Goal: Use online tool/utility: Utilize a website feature to perform a specific function

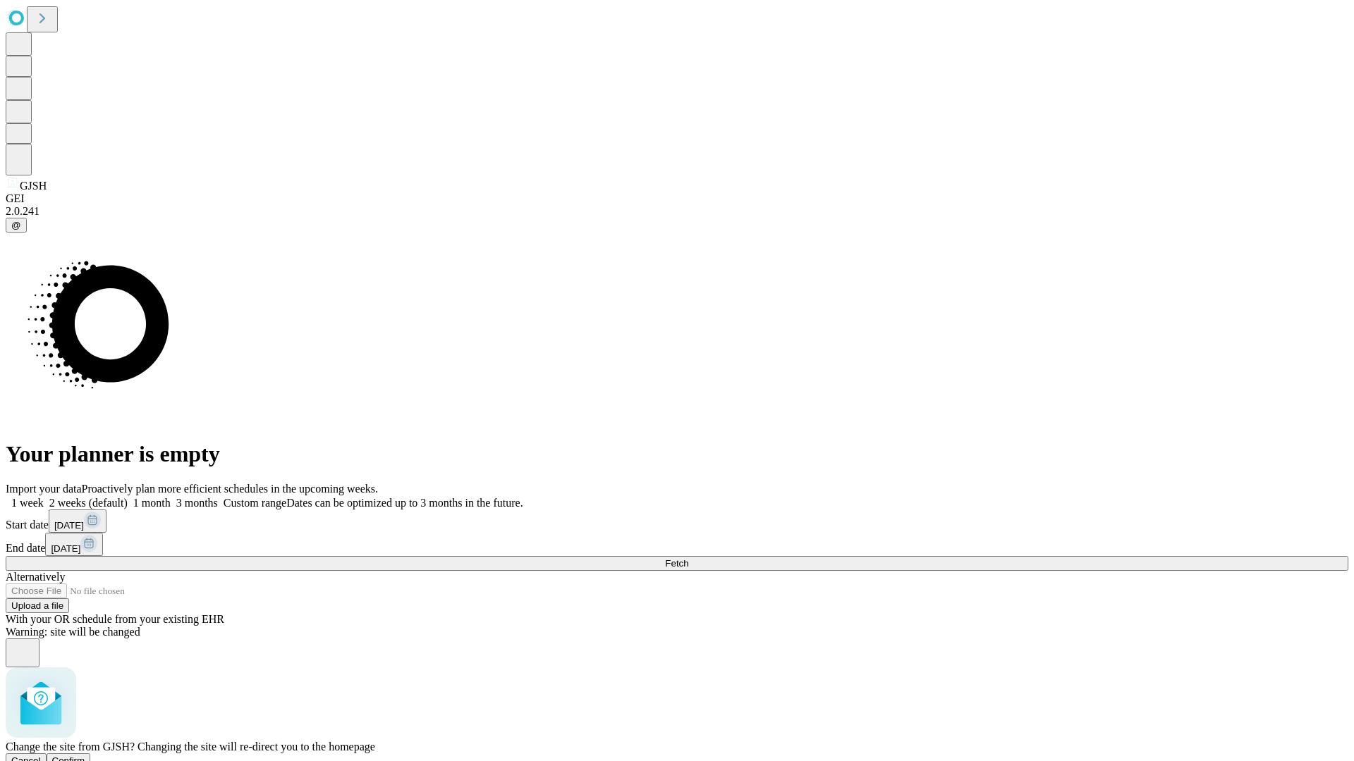
click at [85, 756] on span "Confirm" at bounding box center [68, 761] width 33 height 11
click at [44, 497] on label "1 week" at bounding box center [25, 503] width 38 height 12
click at [688, 558] on span "Fetch" at bounding box center [676, 563] width 23 height 11
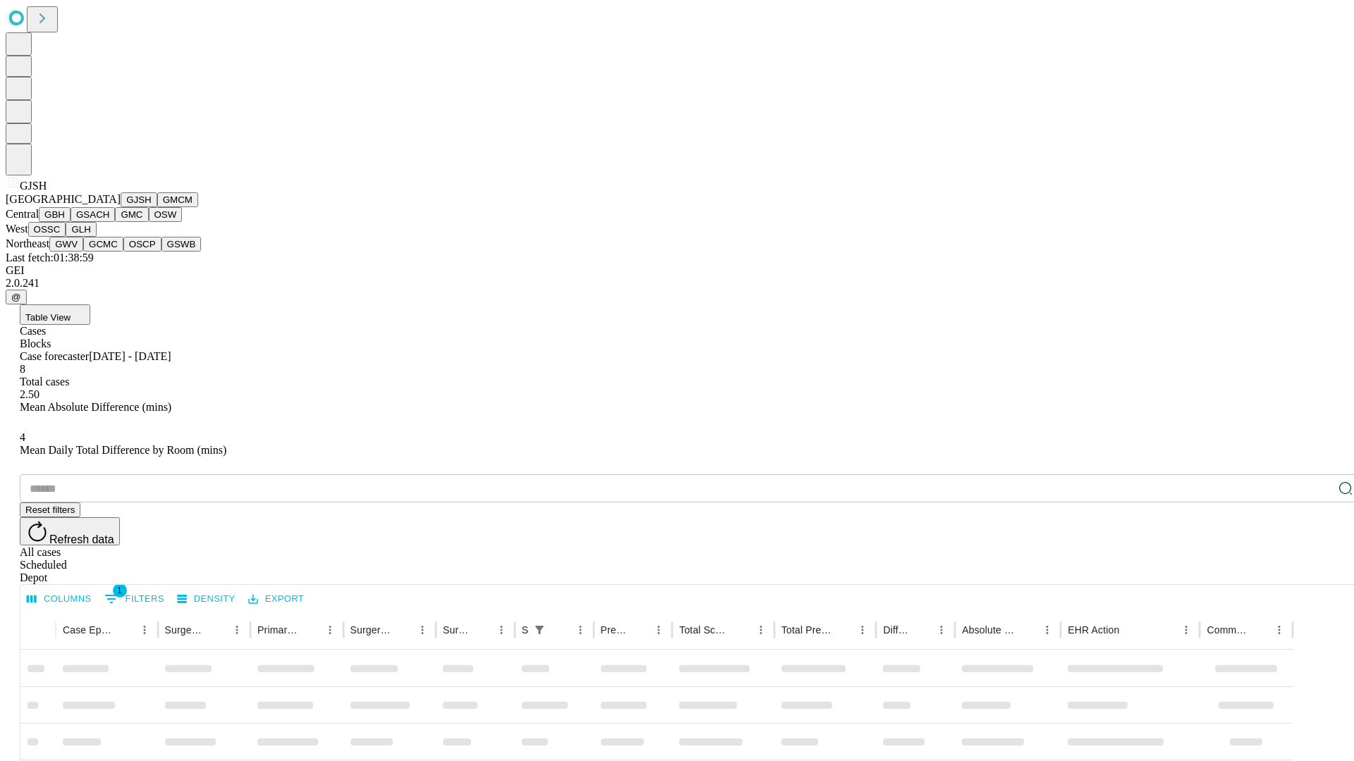
click at [157, 207] on button "GMCM" at bounding box center [177, 199] width 41 height 15
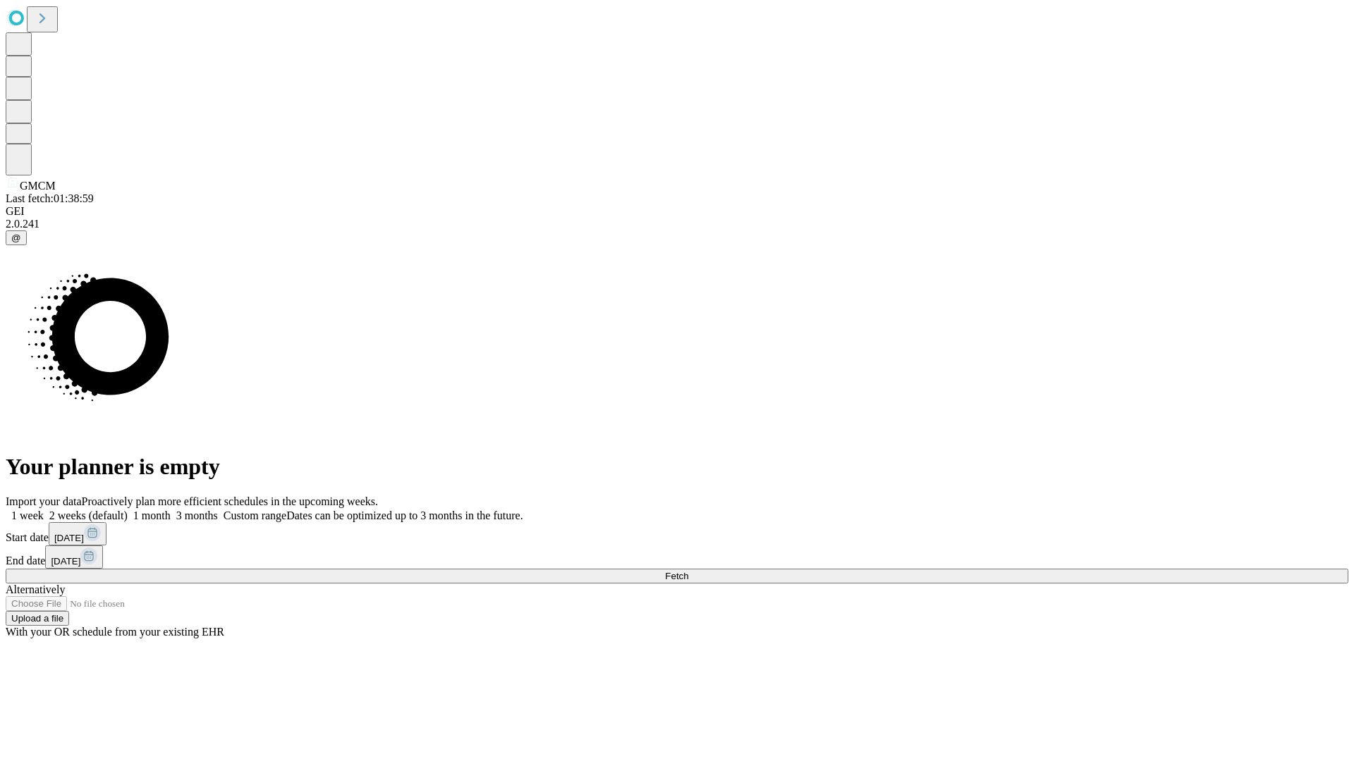
click at [44, 510] on label "1 week" at bounding box center [25, 516] width 38 height 12
click at [688, 571] on span "Fetch" at bounding box center [676, 576] width 23 height 11
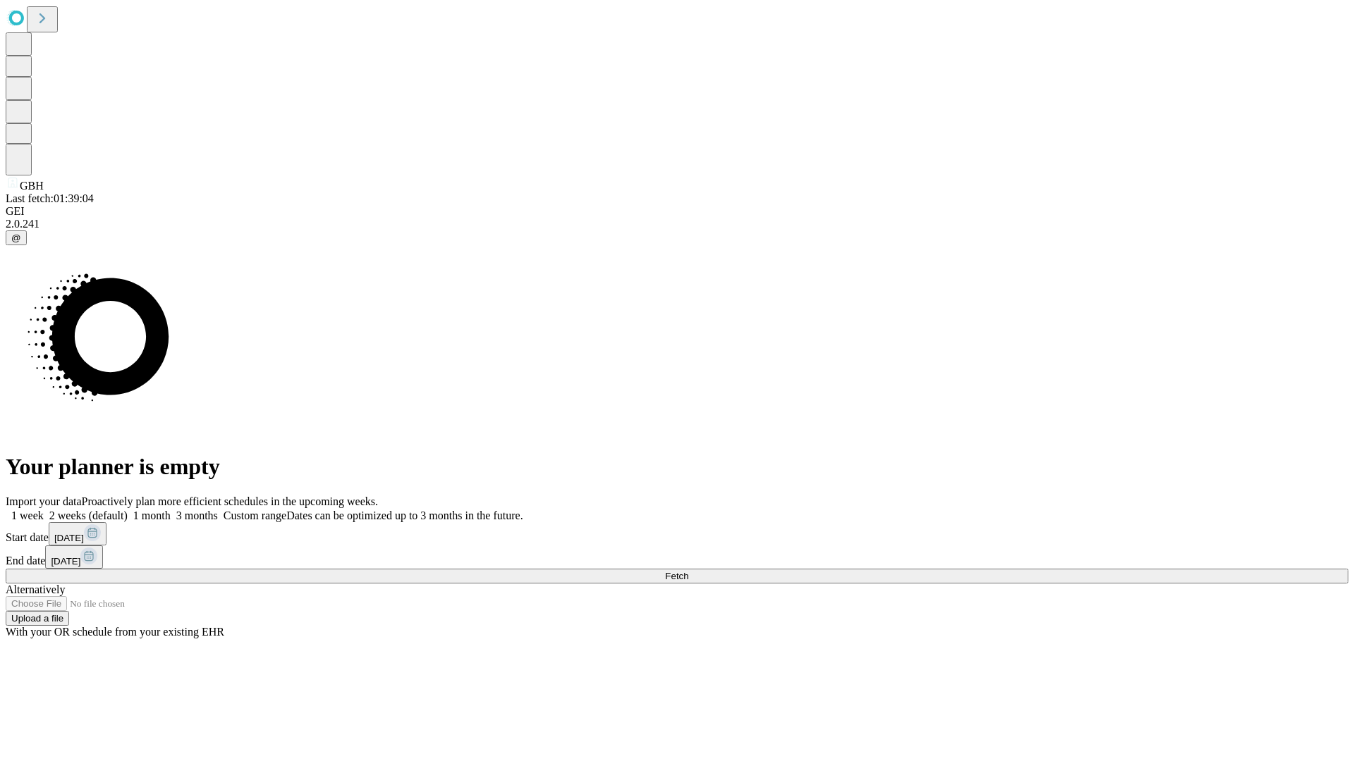
click at [44, 510] on label "1 week" at bounding box center [25, 516] width 38 height 12
click at [688, 571] on span "Fetch" at bounding box center [676, 576] width 23 height 11
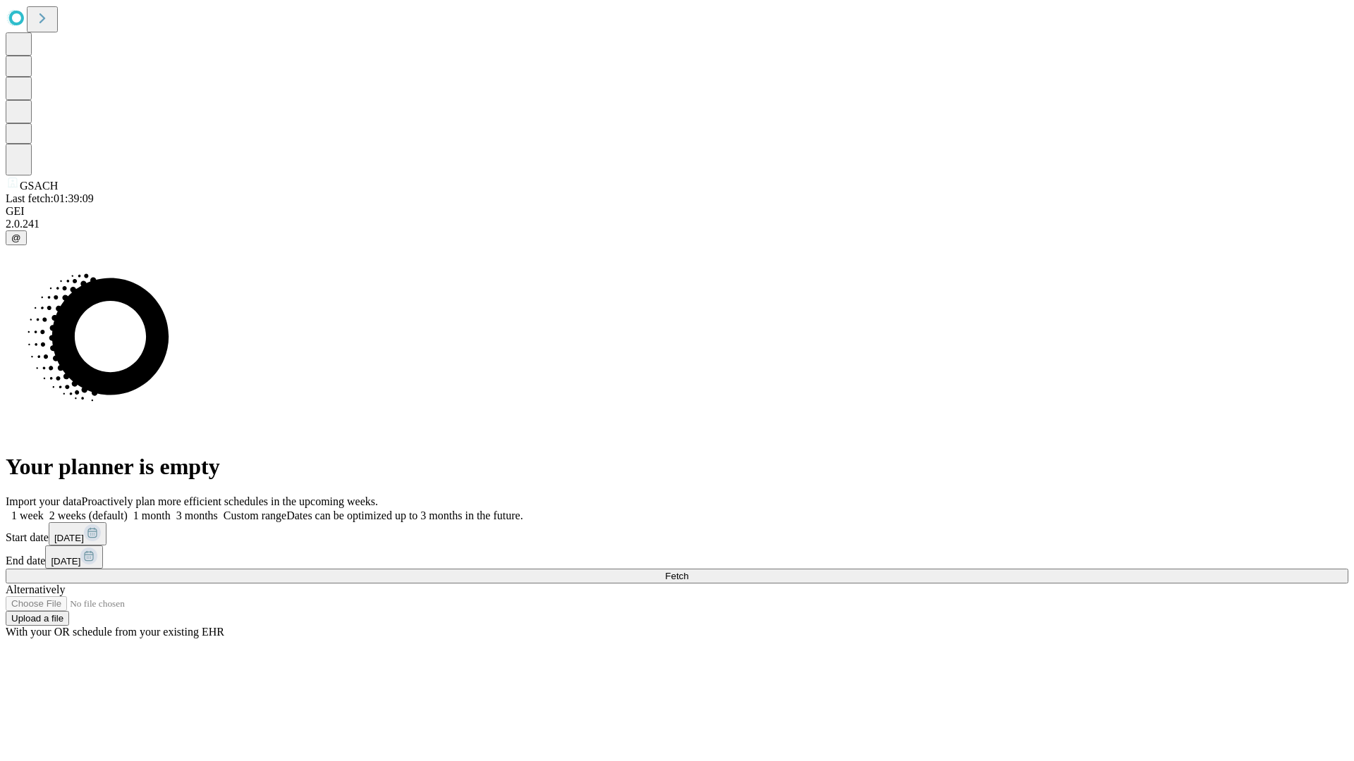
click at [44, 510] on label "1 week" at bounding box center [25, 516] width 38 height 12
click at [688, 571] on span "Fetch" at bounding box center [676, 576] width 23 height 11
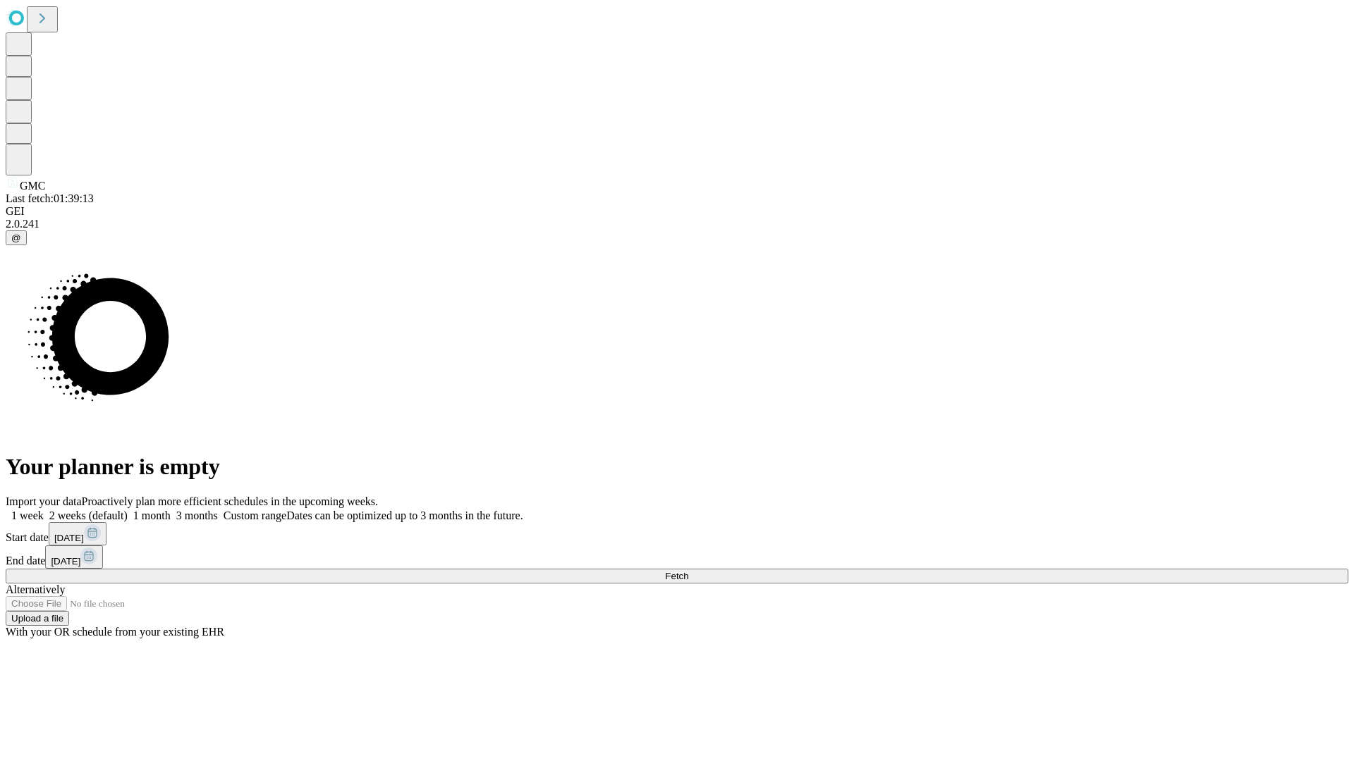
click at [688, 571] on span "Fetch" at bounding box center [676, 576] width 23 height 11
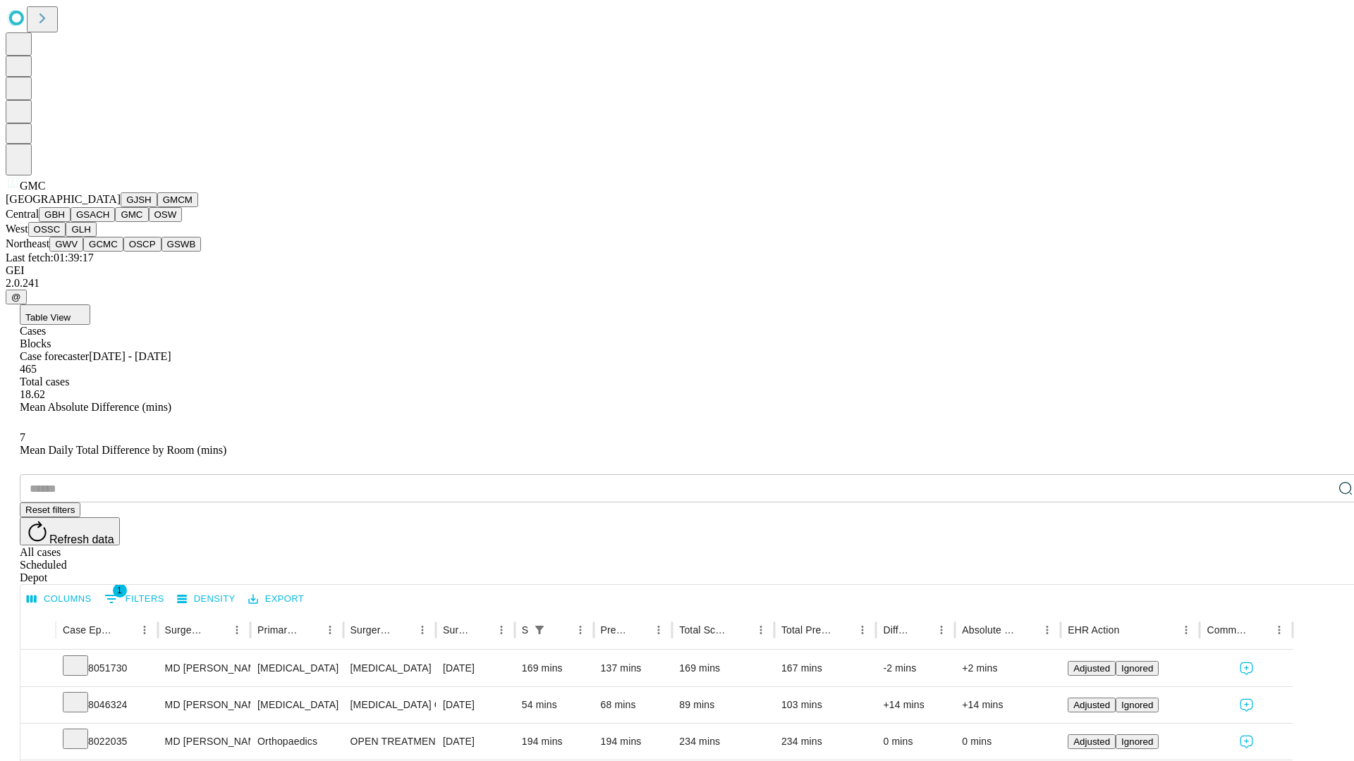
click at [149, 222] on button "OSW" at bounding box center [166, 214] width 34 height 15
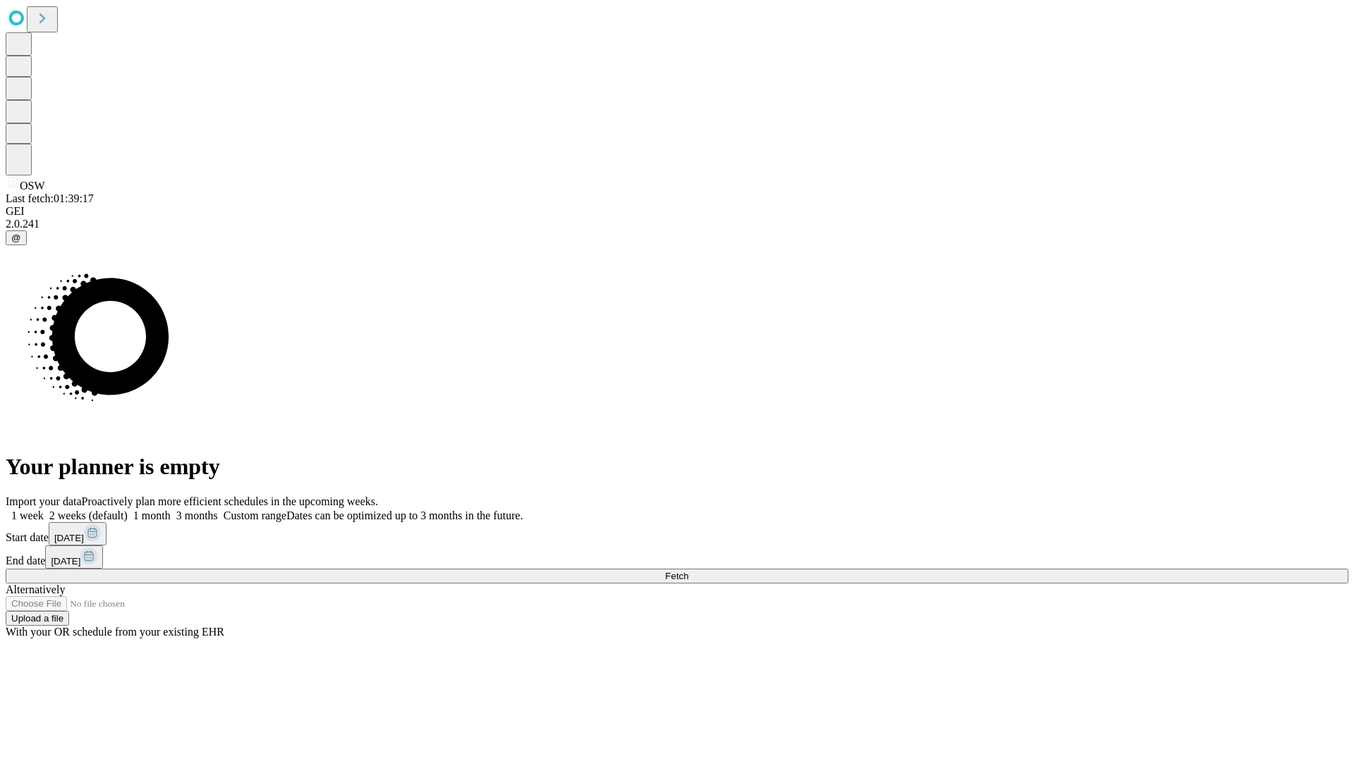
click at [44, 510] on label "1 week" at bounding box center [25, 516] width 38 height 12
click at [688, 571] on span "Fetch" at bounding box center [676, 576] width 23 height 11
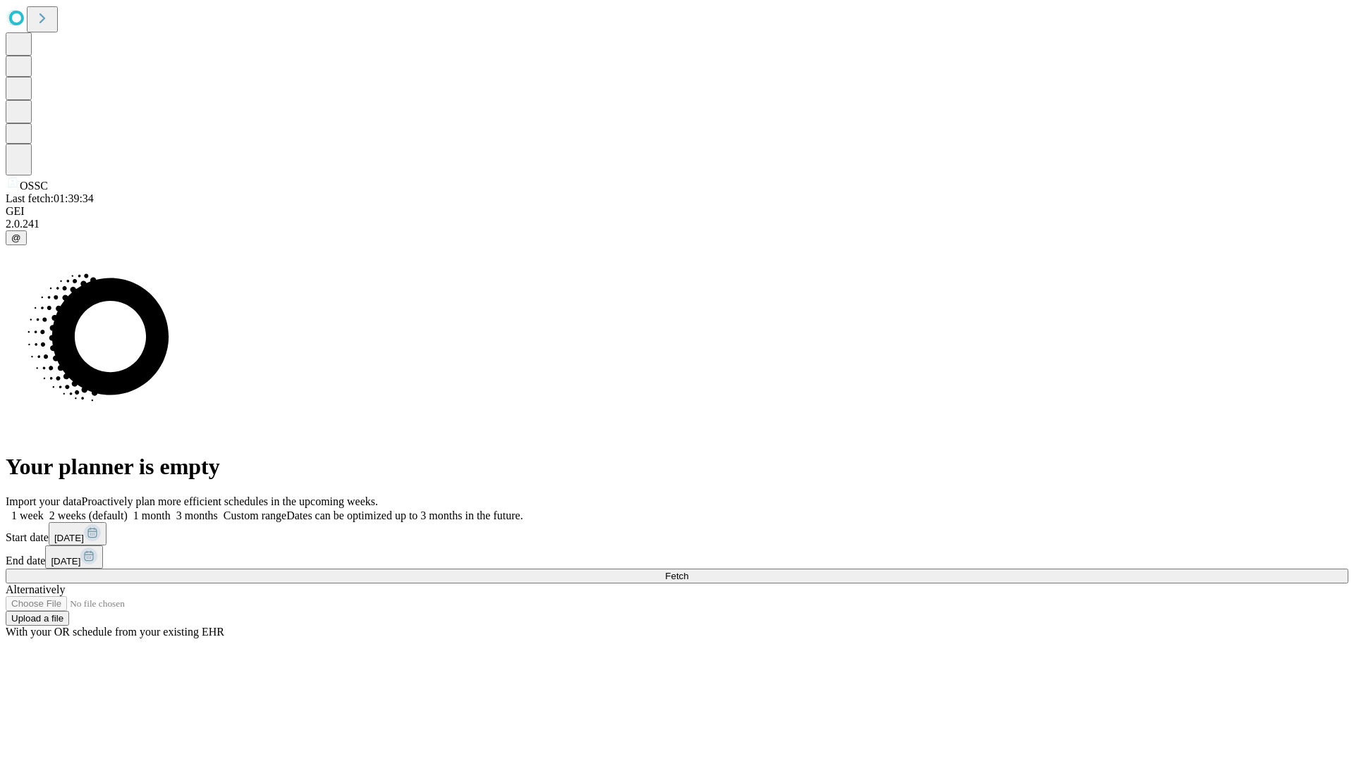
click at [44, 510] on label "1 week" at bounding box center [25, 516] width 38 height 12
click at [688, 571] on span "Fetch" at bounding box center [676, 576] width 23 height 11
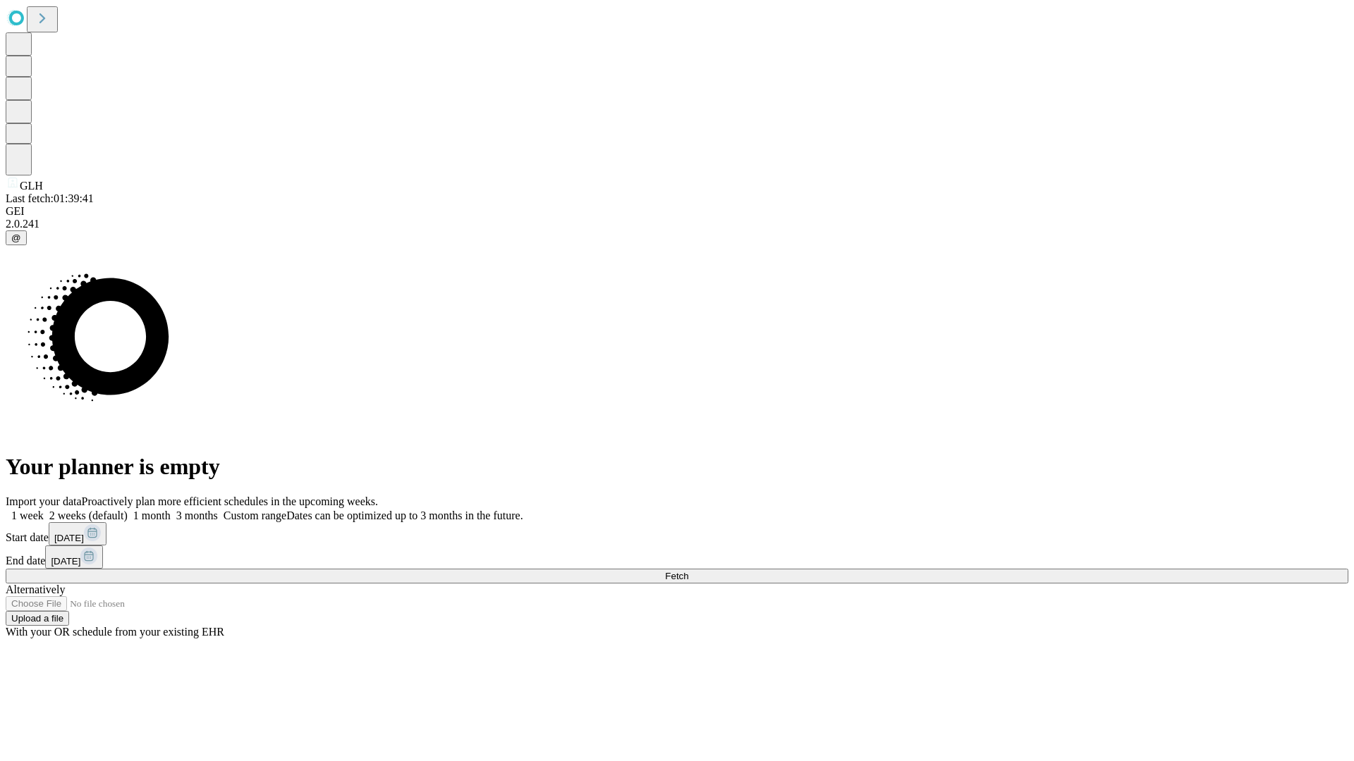
click at [44, 510] on label "1 week" at bounding box center [25, 516] width 38 height 12
click at [688, 571] on span "Fetch" at bounding box center [676, 576] width 23 height 11
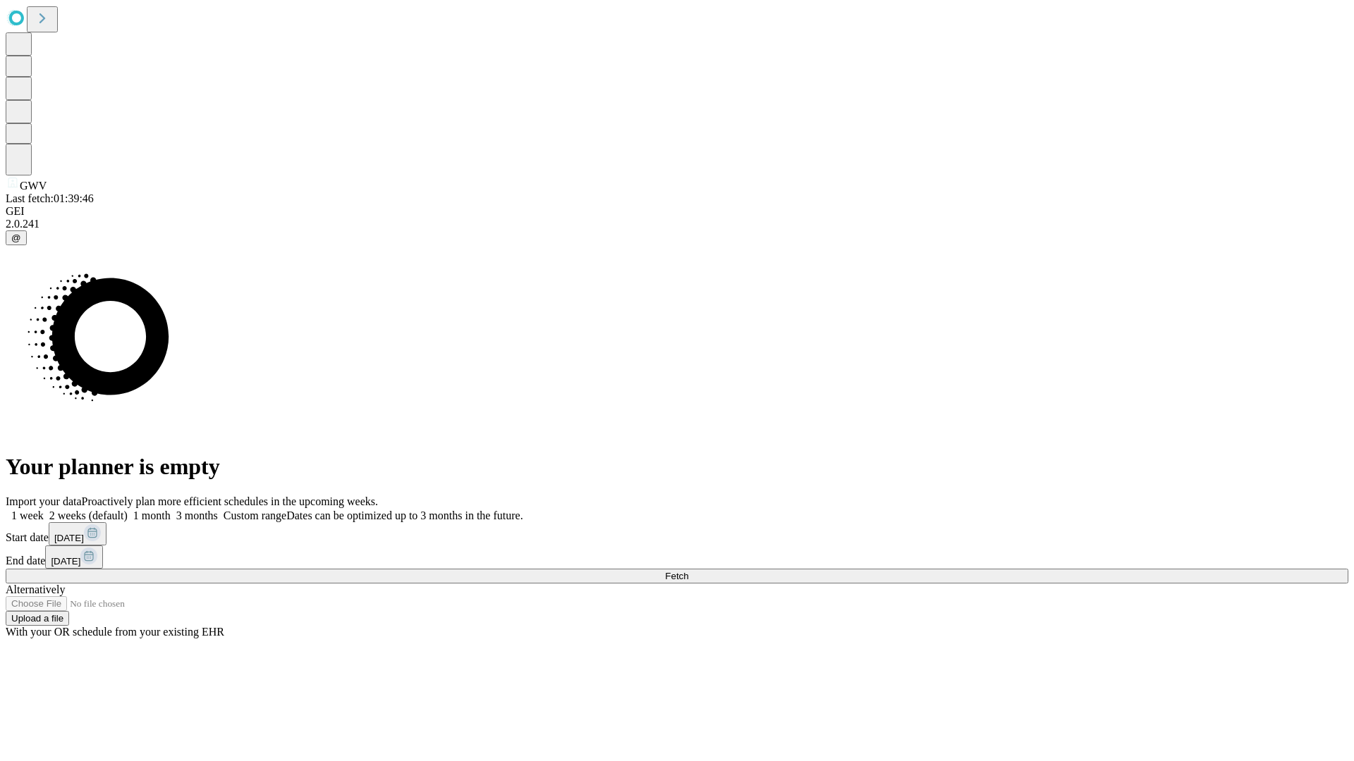
click at [44, 510] on label "1 week" at bounding box center [25, 516] width 38 height 12
click at [688, 571] on span "Fetch" at bounding box center [676, 576] width 23 height 11
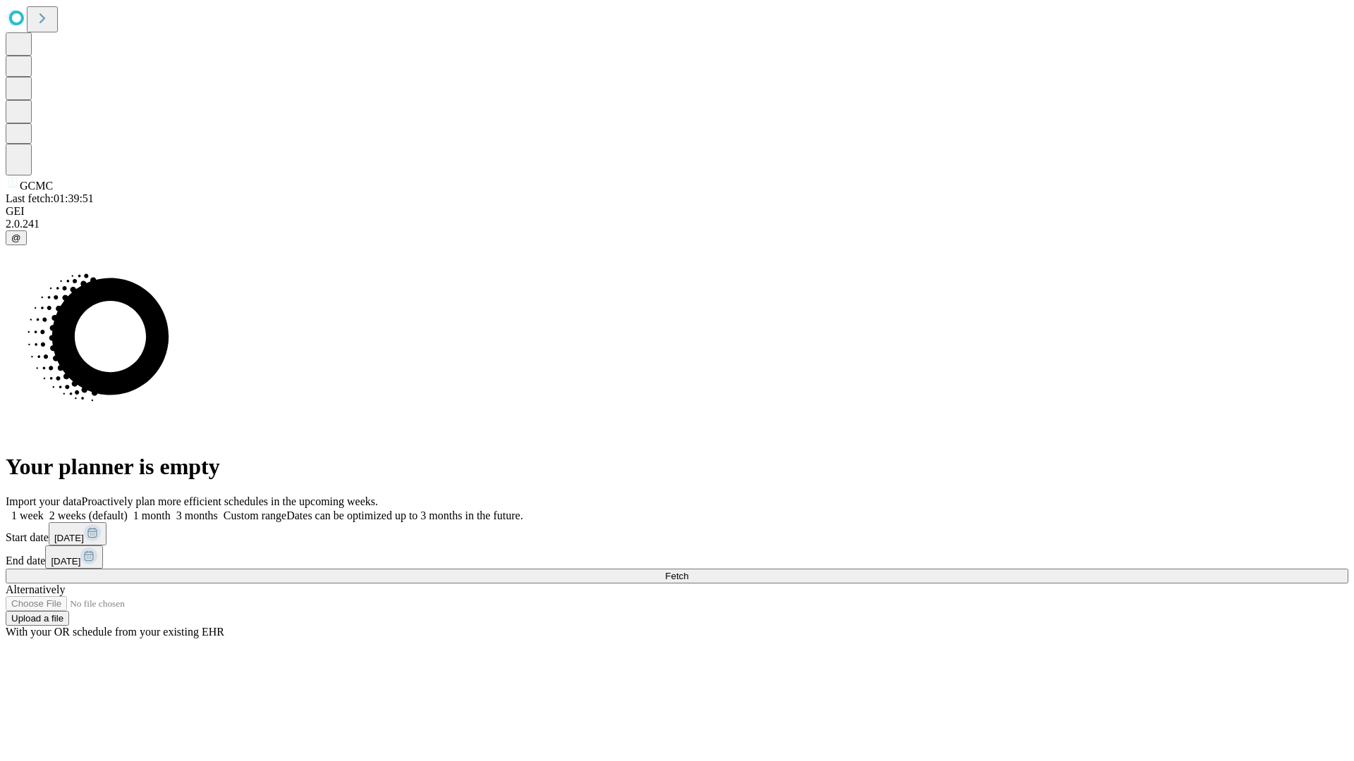
click at [44, 510] on label "1 week" at bounding box center [25, 516] width 38 height 12
click at [688, 571] on span "Fetch" at bounding box center [676, 576] width 23 height 11
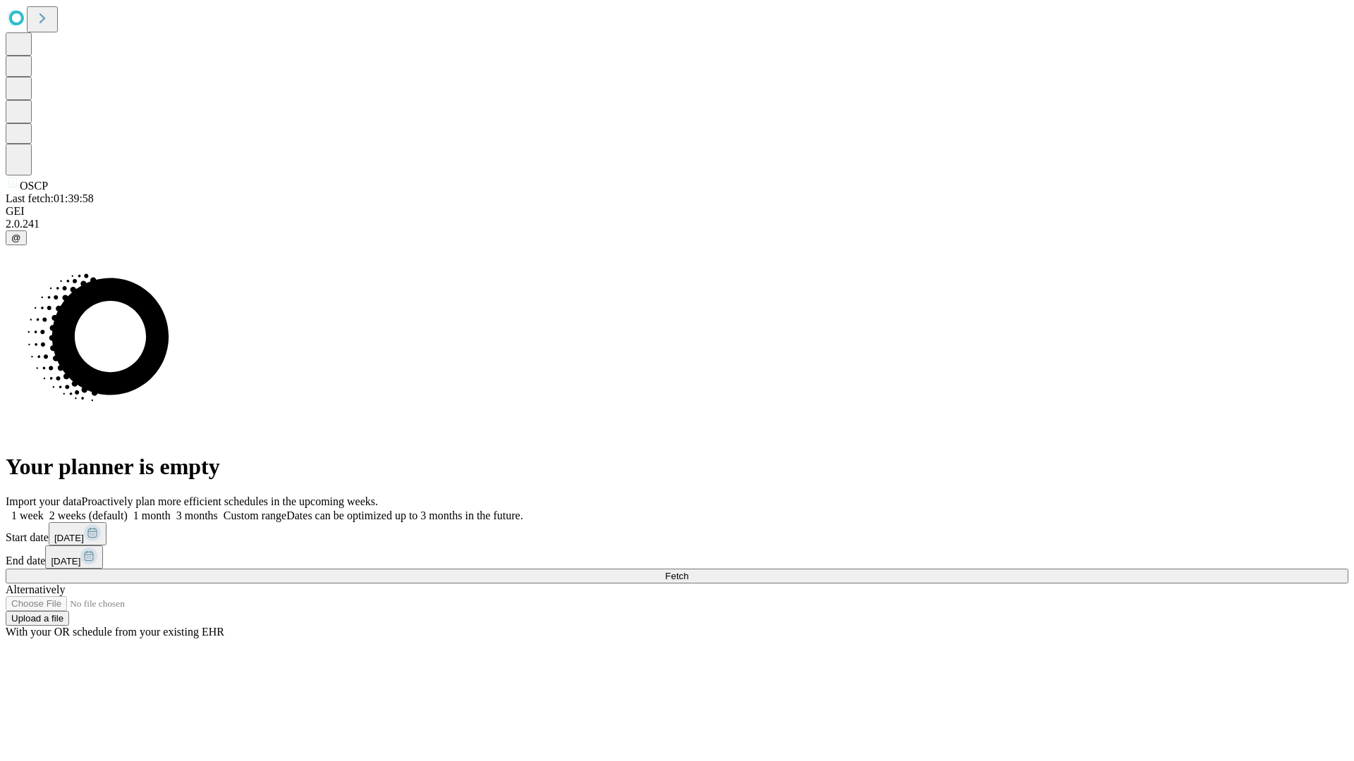
click at [44, 510] on label "1 week" at bounding box center [25, 516] width 38 height 12
click at [688, 571] on span "Fetch" at bounding box center [676, 576] width 23 height 11
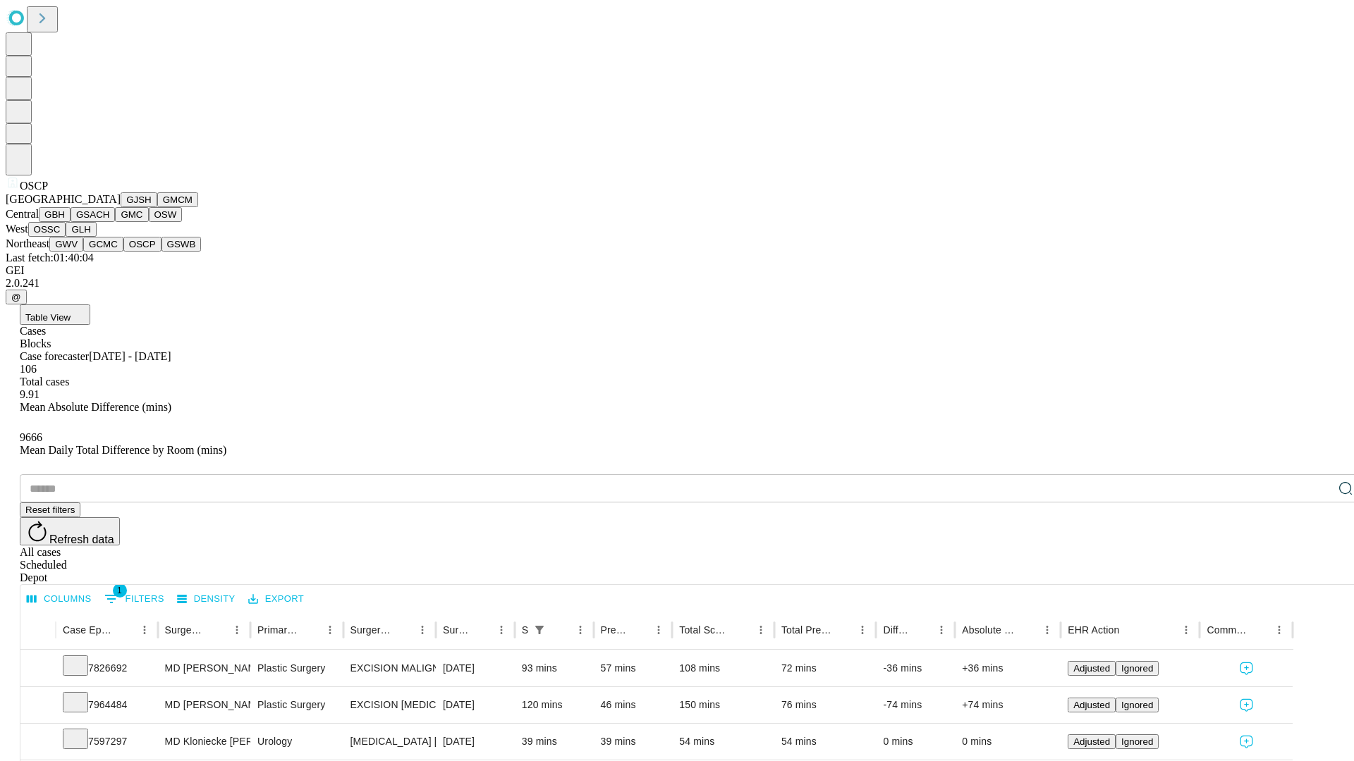
click at [161, 252] on button "GSWB" at bounding box center [181, 244] width 40 height 15
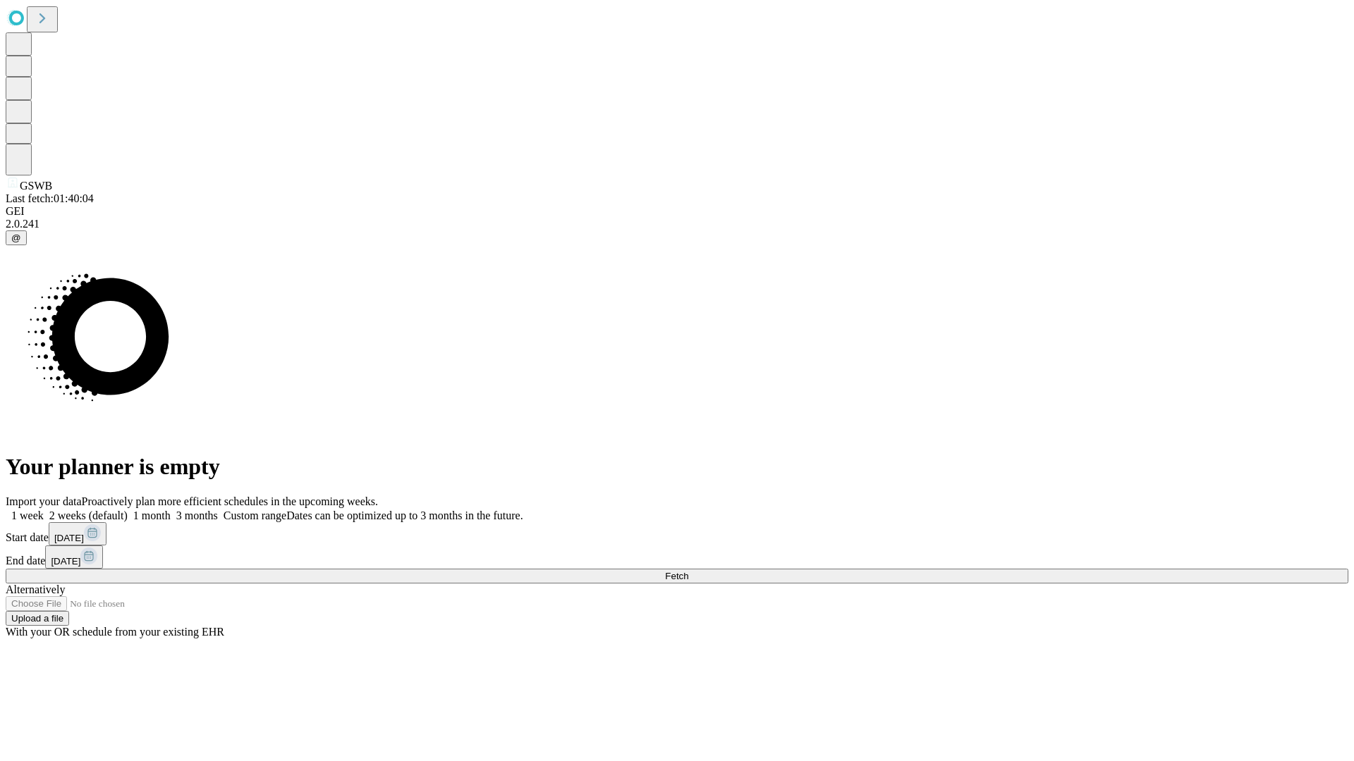
click at [44, 510] on label "1 week" at bounding box center [25, 516] width 38 height 12
click at [688, 571] on span "Fetch" at bounding box center [676, 576] width 23 height 11
